Goal: Information Seeking & Learning: Learn about a topic

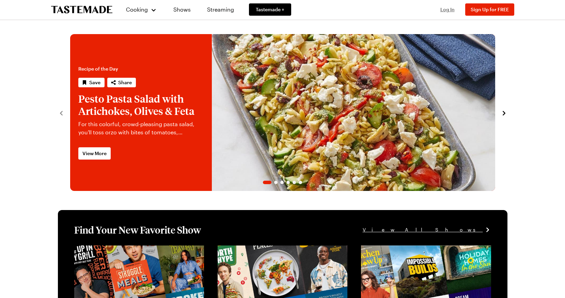
click at [448, 10] on span "Log In" at bounding box center [447, 9] width 14 height 6
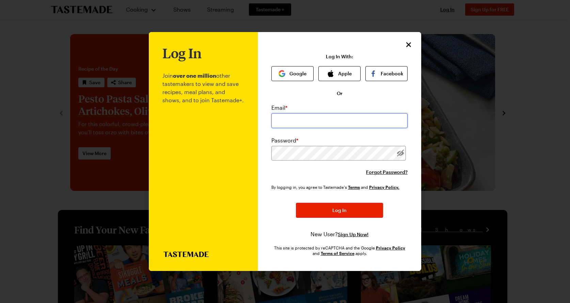
type input "chrisaeccleston@gmail.com"
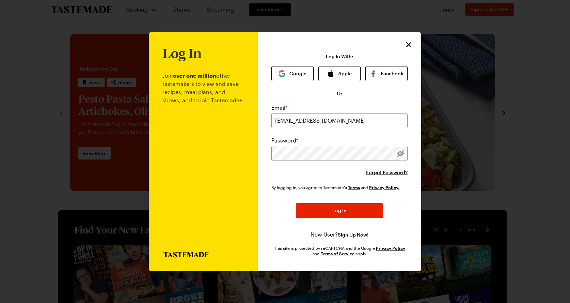
click at [320, 207] on button "Log In" at bounding box center [339, 210] width 87 height 15
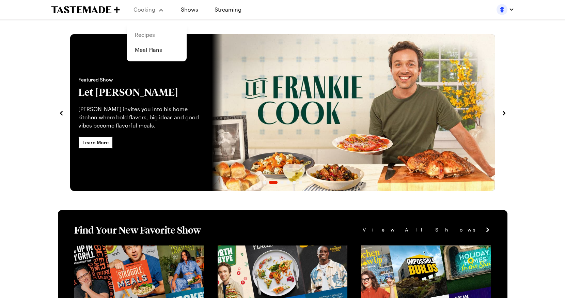
click at [149, 36] on link "Recipes" at bounding box center [157, 34] width 52 height 15
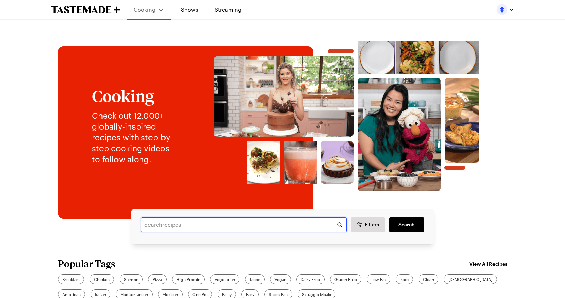
click at [153, 223] on input "text" at bounding box center [244, 224] width 206 height 15
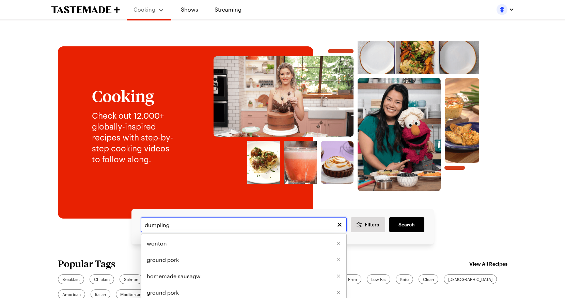
type input "dumpling"
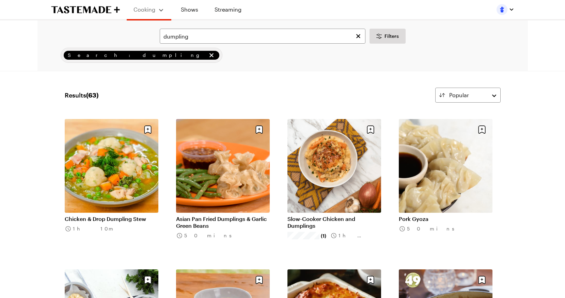
click at [200, 224] on link "Asian Pan Fried Dumplings & Garlic Green Beans" at bounding box center [223, 222] width 94 height 14
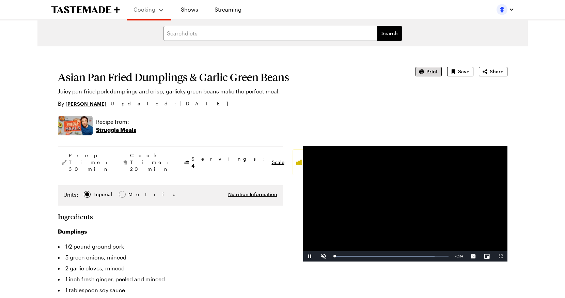
click at [433, 73] on span "Print" at bounding box center [431, 71] width 11 height 7
click at [324, 256] on span "Video Player" at bounding box center [324, 256] width 14 height 0
drag, startPoint x: 345, startPoint y: 256, endPoint x: 333, endPoint y: 256, distance: 11.6
click at [329, 258] on div "Unmute 0%" at bounding box center [334, 256] width 34 height 10
click at [322, 256] on span "Video Player" at bounding box center [324, 256] width 14 height 0
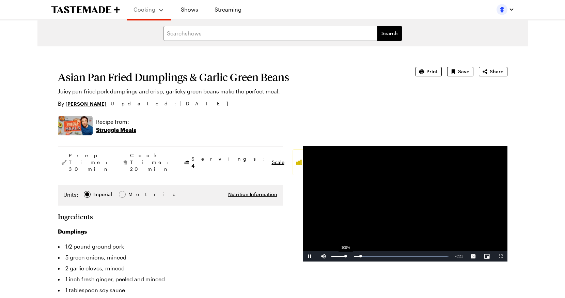
click at [347, 258] on div "100%" at bounding box center [338, 256] width 17 height 10
drag, startPoint x: 343, startPoint y: 256, endPoint x: 334, endPoint y: 257, distance: 8.9
click at [334, 257] on div "0:01" at bounding box center [334, 256] width 1 height 2
click at [500, 256] on span "Video Player" at bounding box center [501, 256] width 14 height 0
type textarea "x"
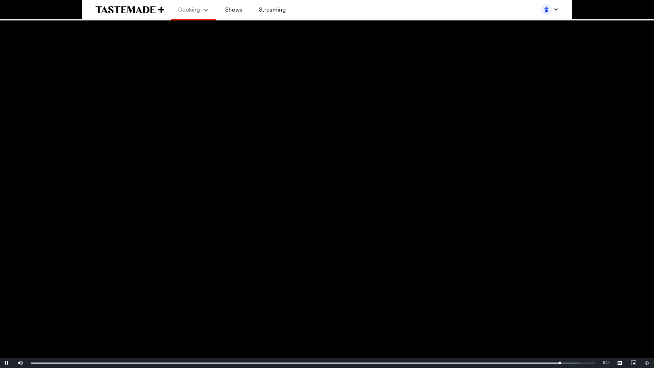
click at [297, 167] on video "Video Player" at bounding box center [327, 184] width 654 height 368
